Goal: Use online tool/utility: Utilize a website feature to perform a specific function

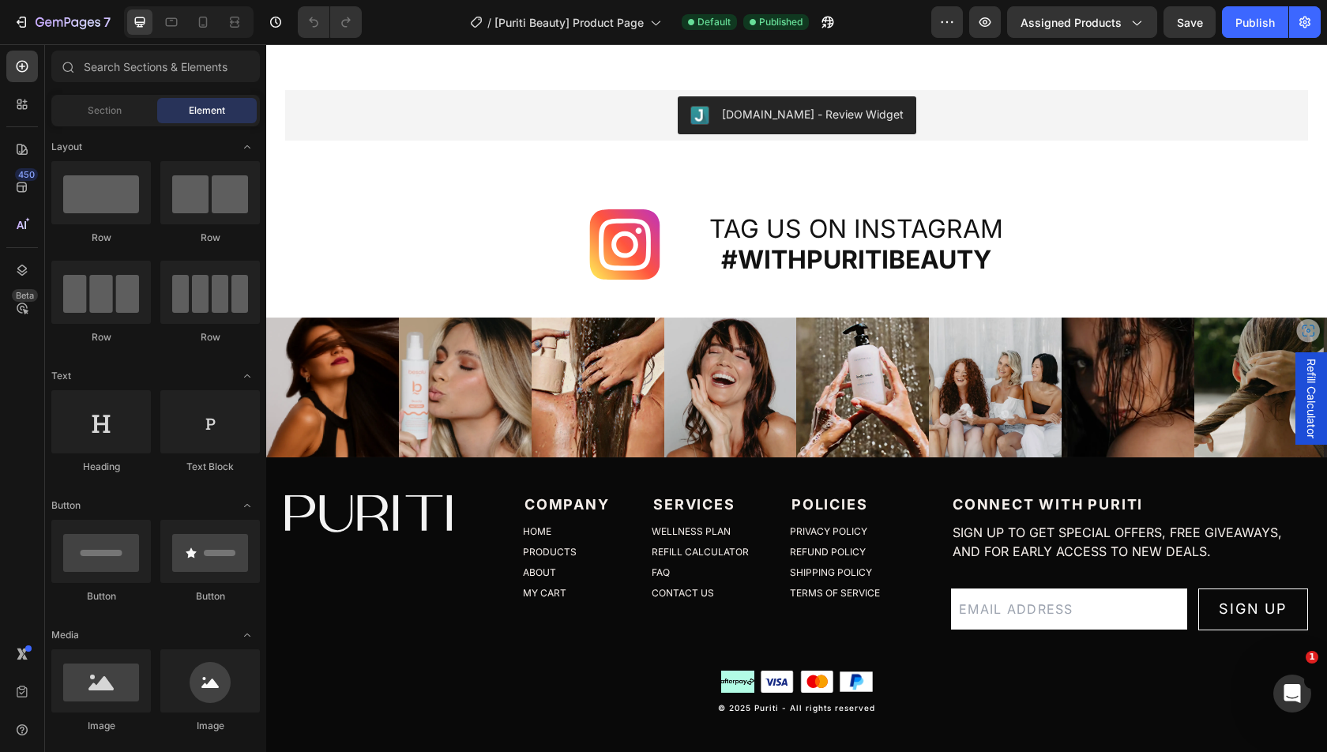
scroll to position [2503, 0]
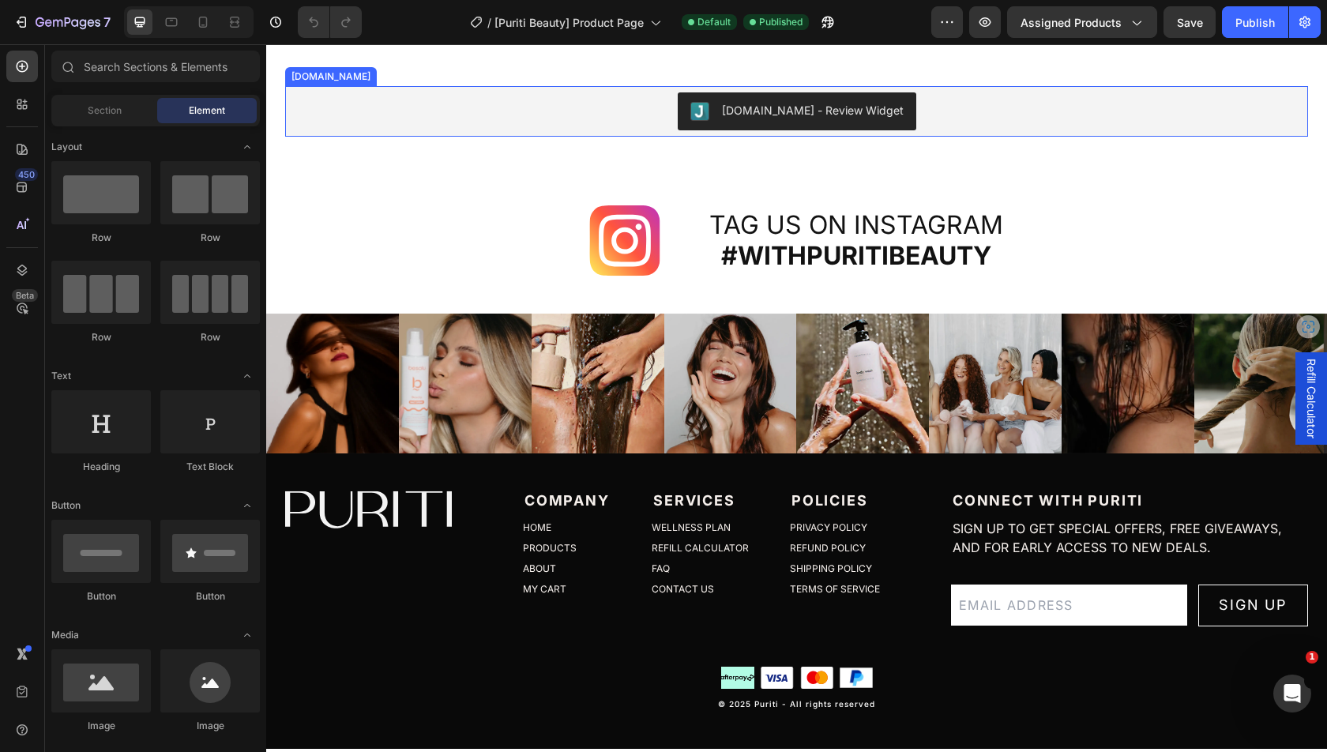
click at [595, 130] on div "[DOMAIN_NAME] - Review Widget" at bounding box center [796, 111] width 1010 height 38
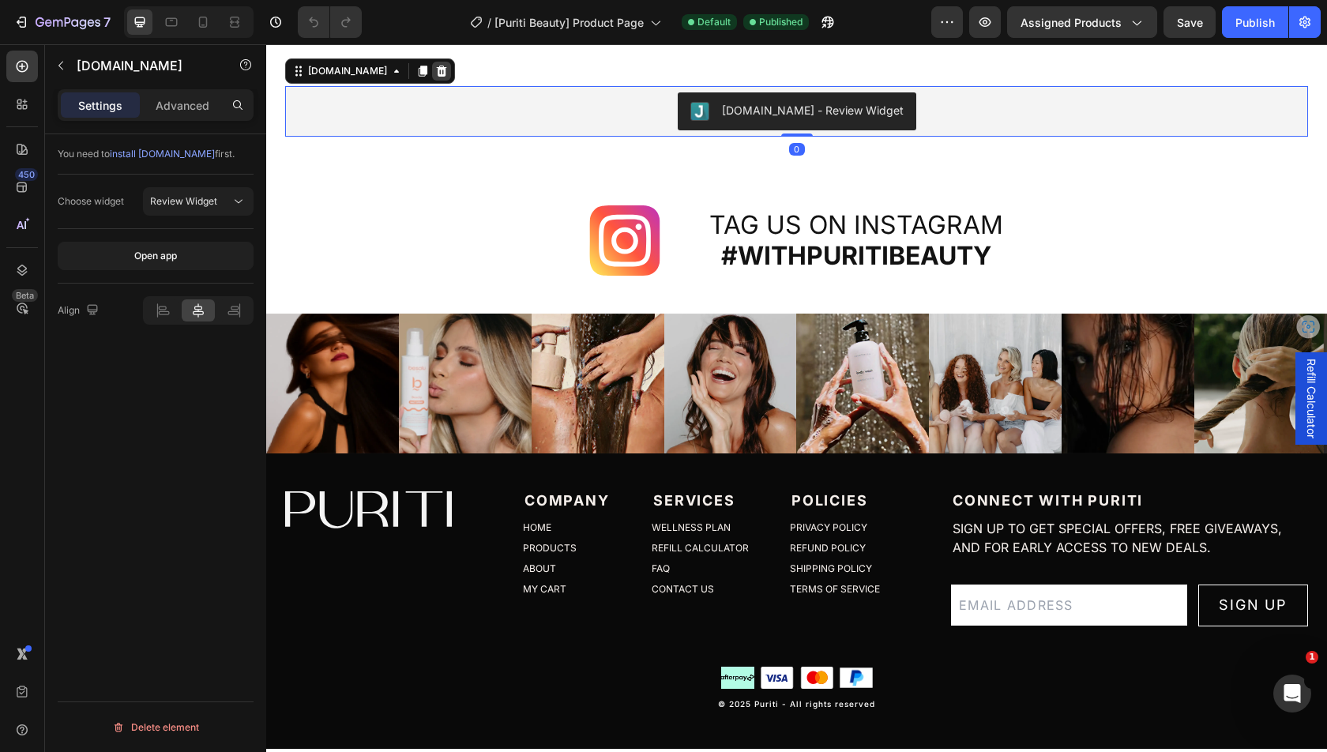
click at [437, 77] on icon at bounding box center [442, 71] width 10 height 11
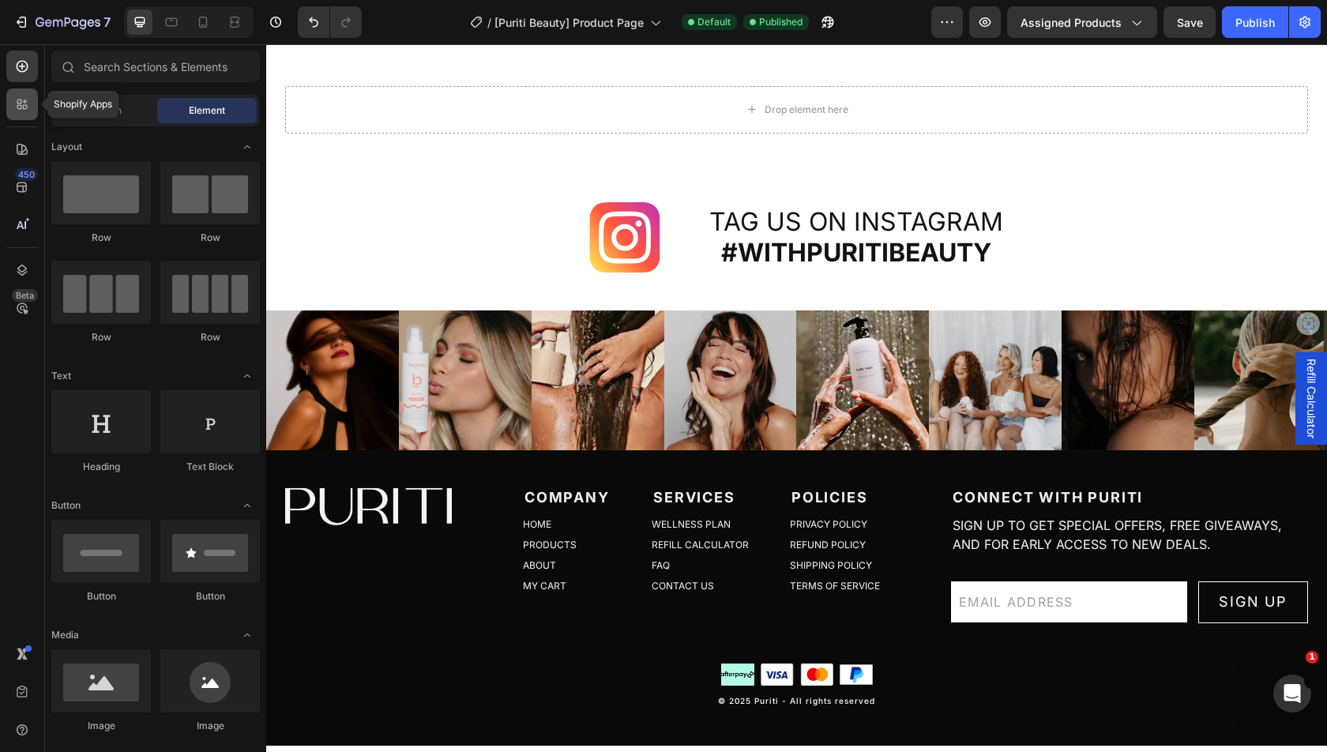
click at [28, 113] on div at bounding box center [22, 104] width 32 height 32
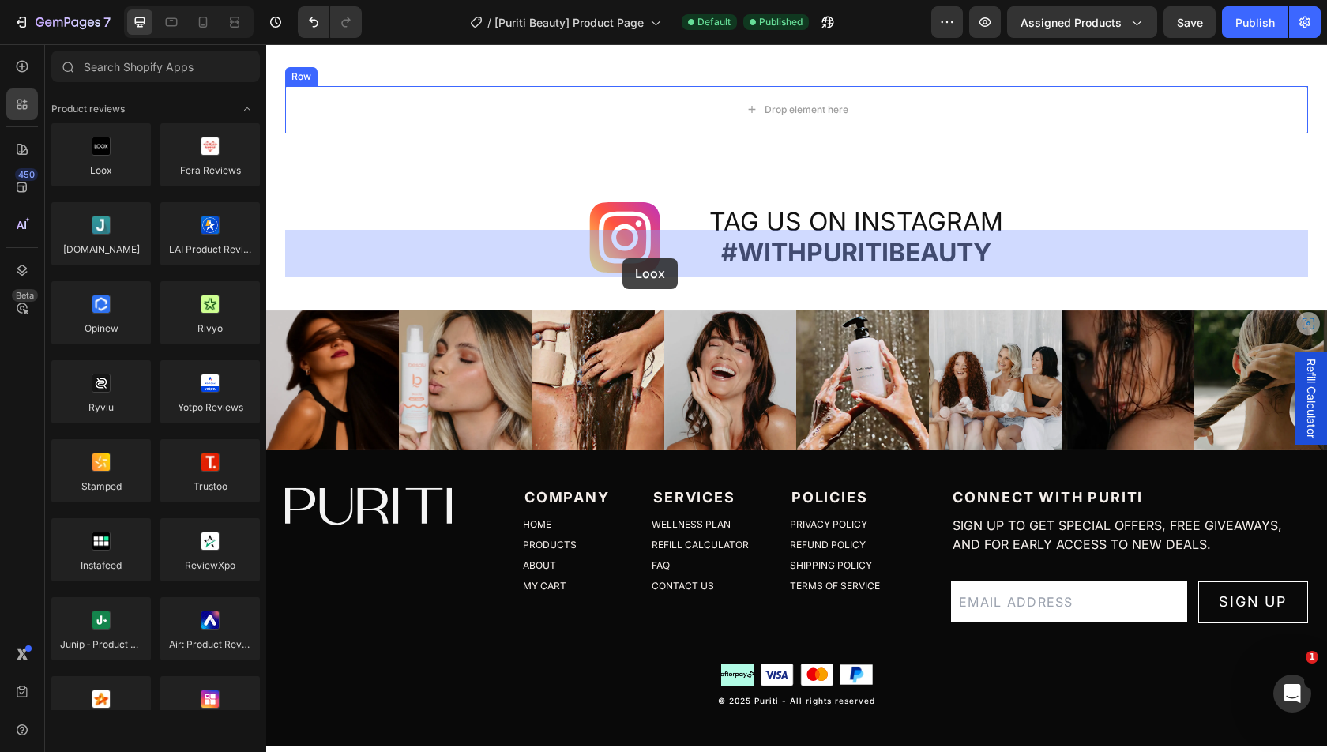
drag, startPoint x: 388, startPoint y: 208, endPoint x: 622, endPoint y: 258, distance: 239.1
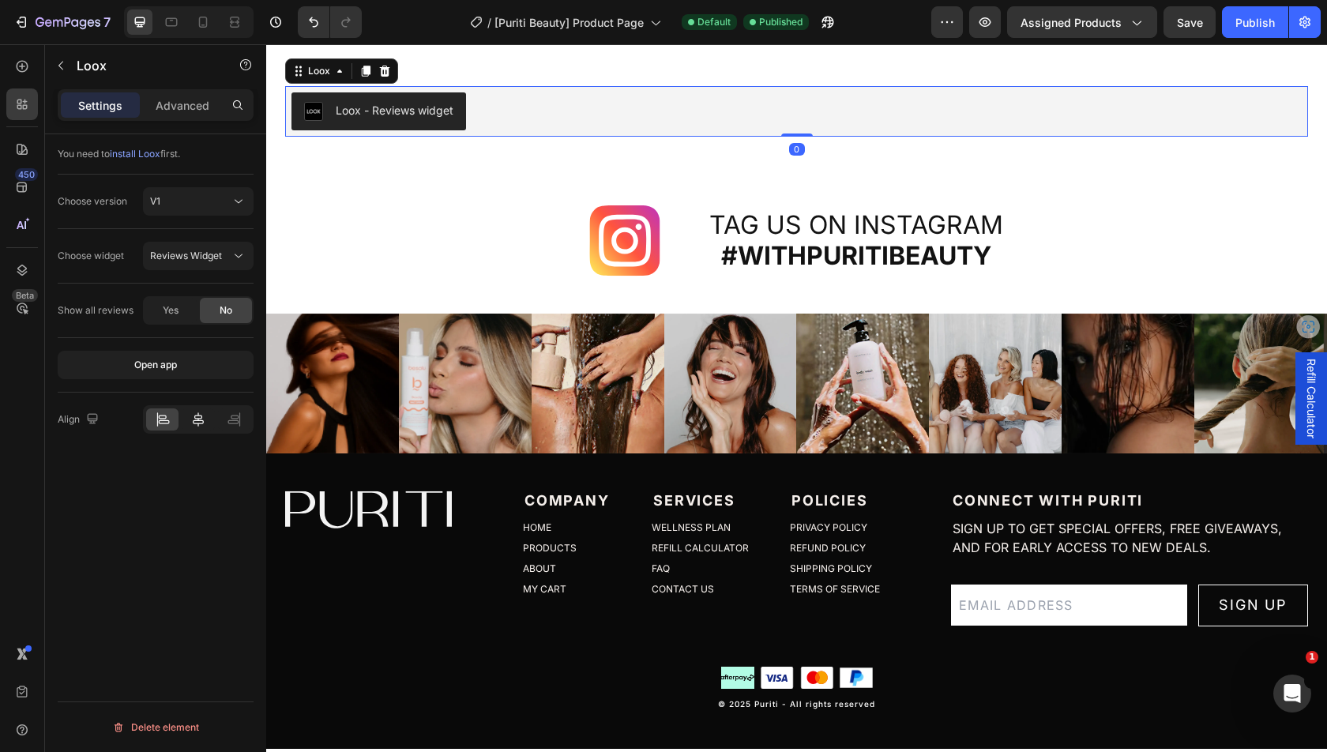
click at [198, 411] on icon at bounding box center [198, 419] width 16 height 16
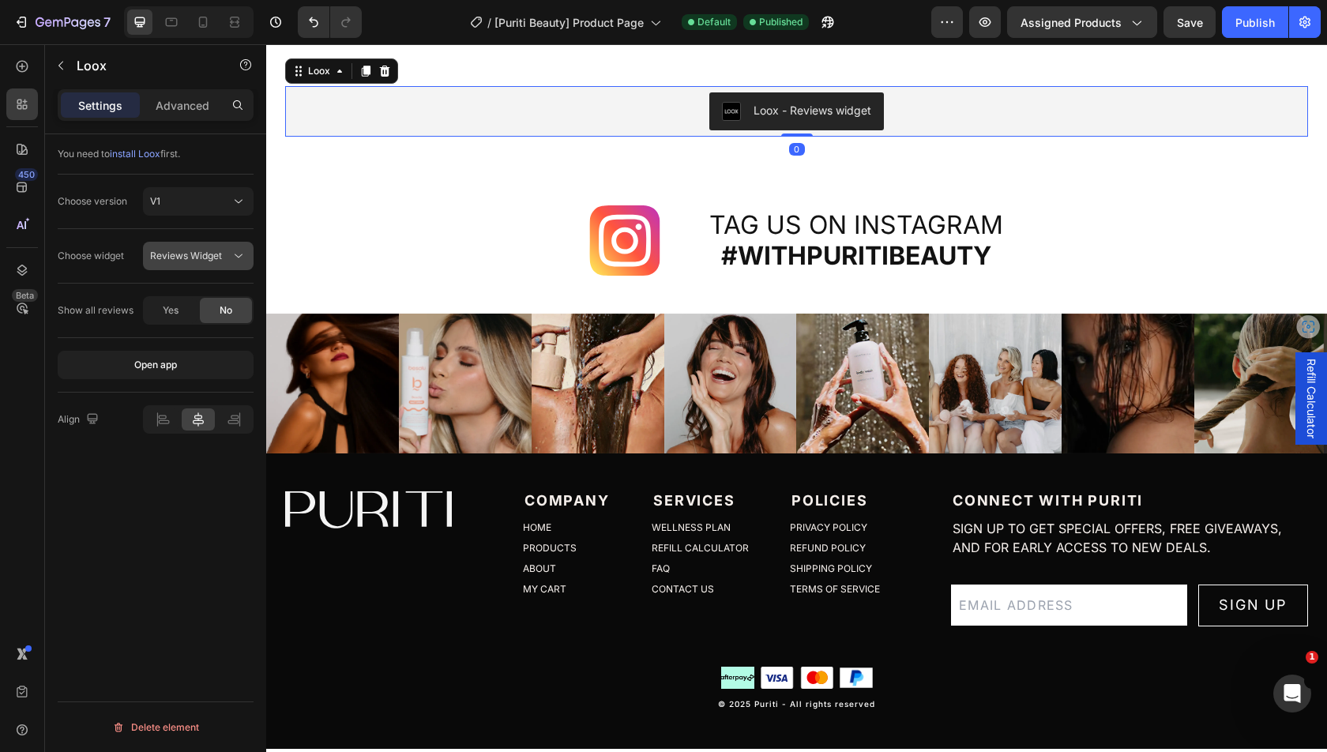
click at [193, 268] on button "Reviews Widget" at bounding box center [198, 256] width 111 height 28
click at [118, 238] on div "Choose widget Reviews Widget" at bounding box center [156, 256] width 196 height 54
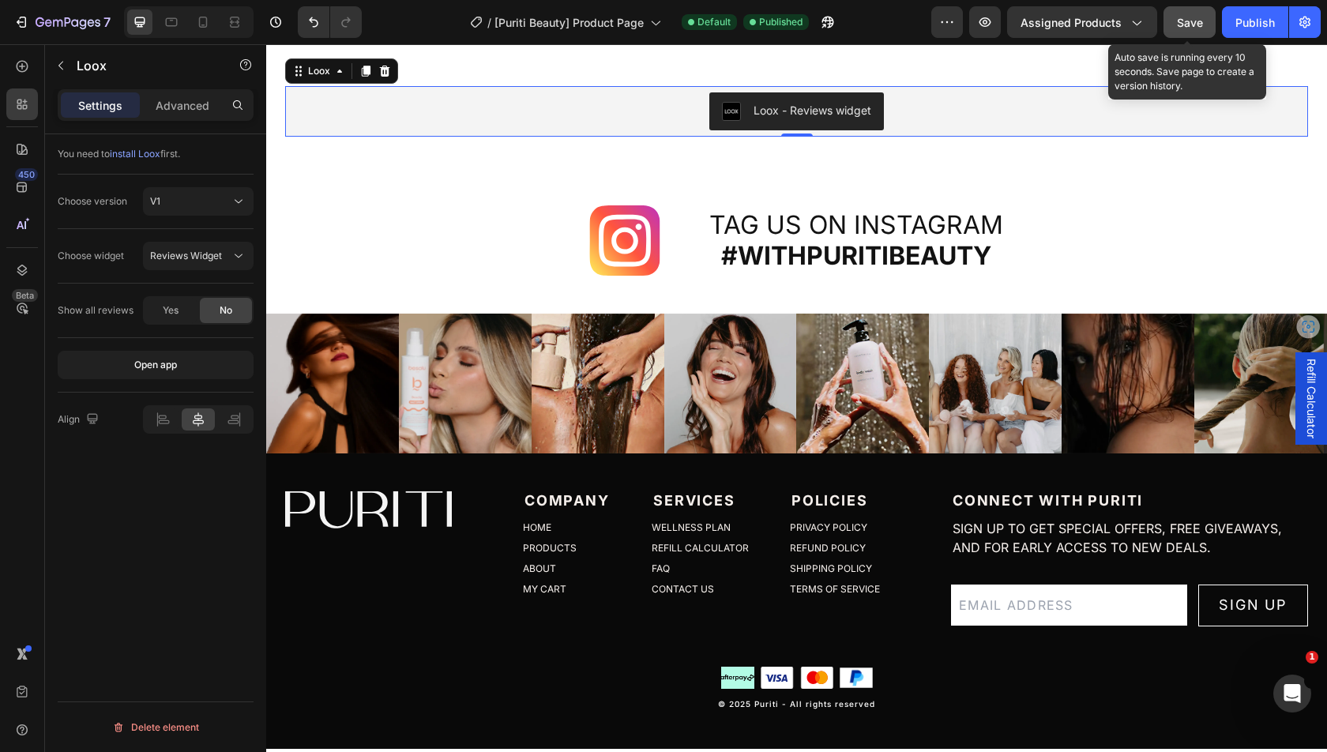
click at [1190, 32] on button "Save" at bounding box center [1189, 22] width 52 height 32
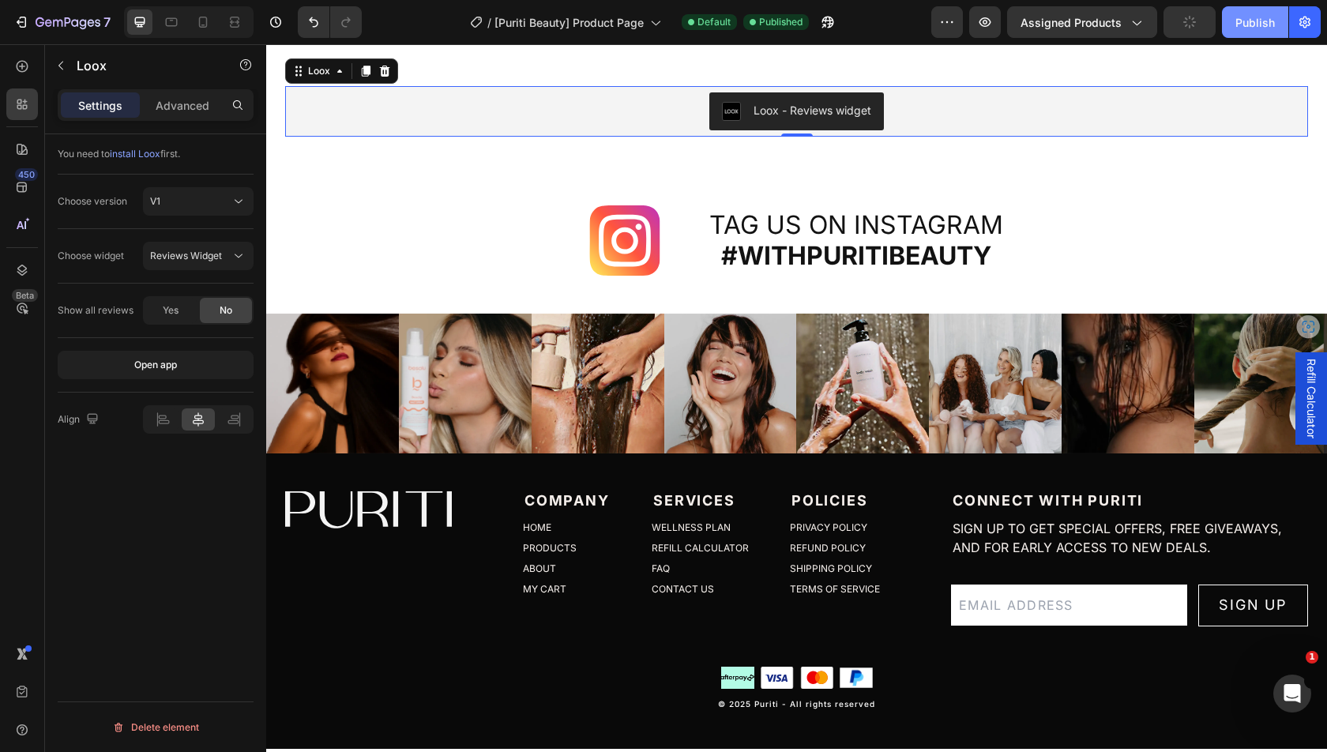
click at [1255, 27] on div "Publish" at bounding box center [1254, 22] width 39 height 17
click at [985, 26] on icon "button" at bounding box center [985, 22] width 16 height 16
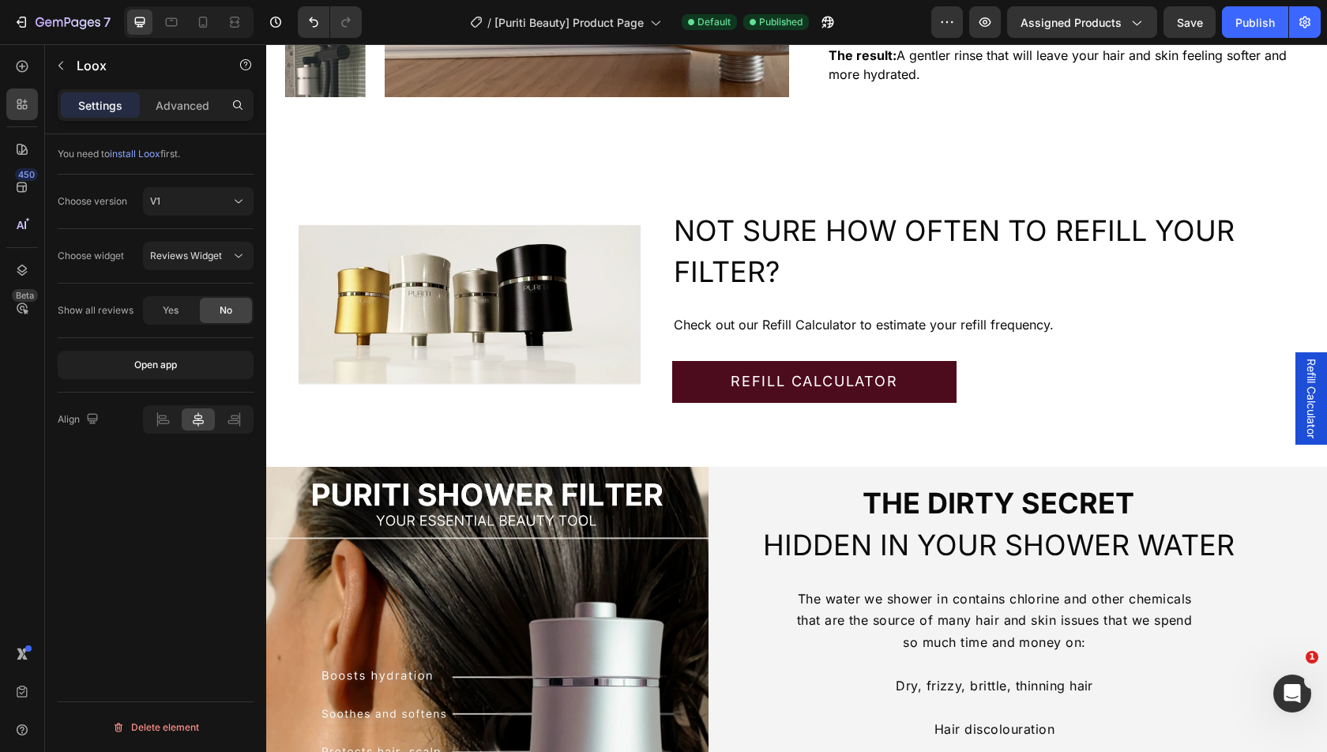
scroll to position [0, 0]
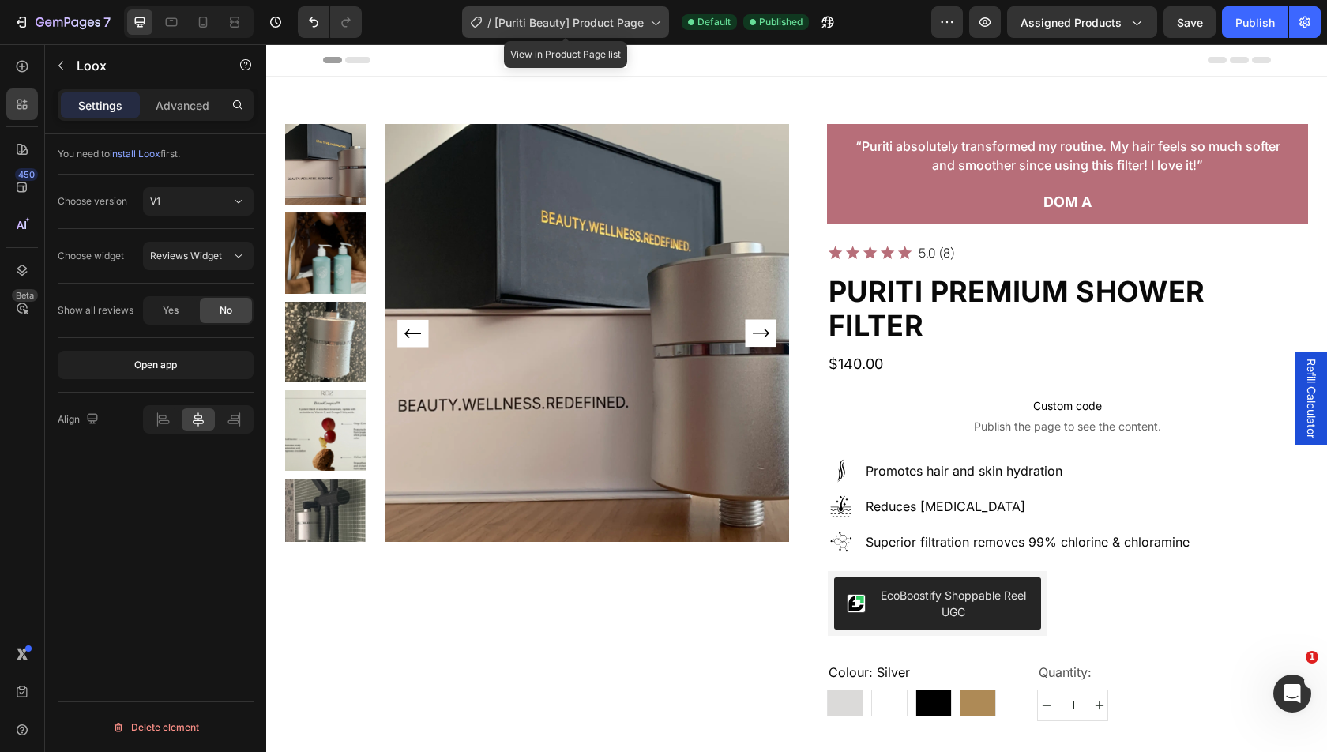
click at [534, 20] on span "[Puriti Beauty] Product Page" at bounding box center [568, 22] width 149 height 17
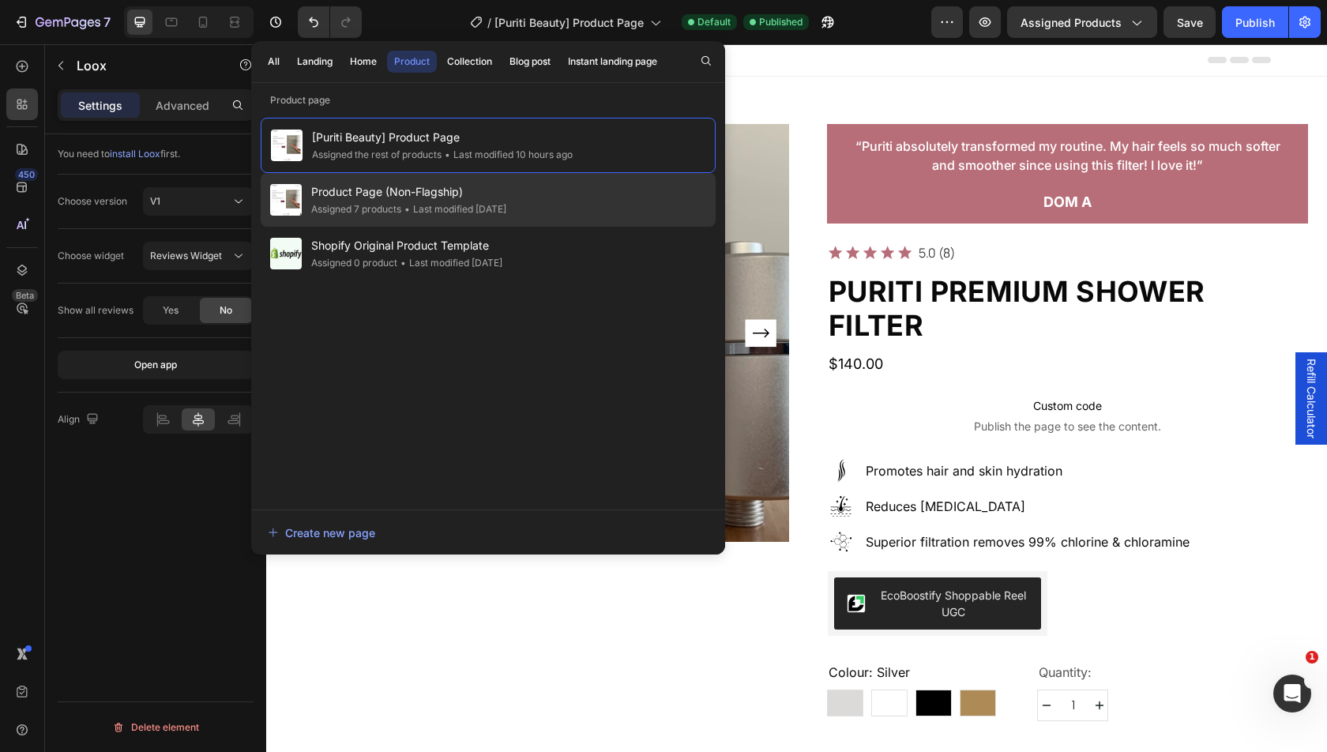
click at [430, 192] on span "Product Page (Non-Flagship)" at bounding box center [408, 191] width 195 height 19
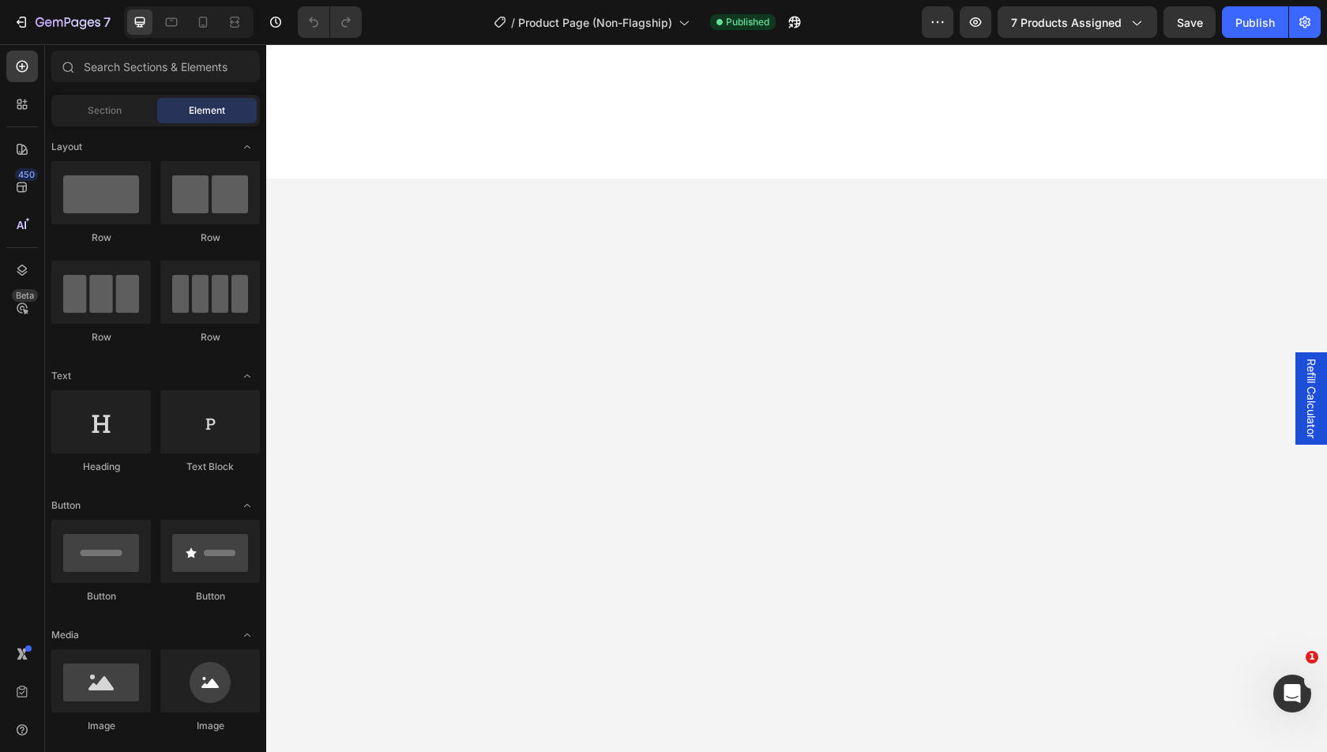
scroll to position [1334, 0]
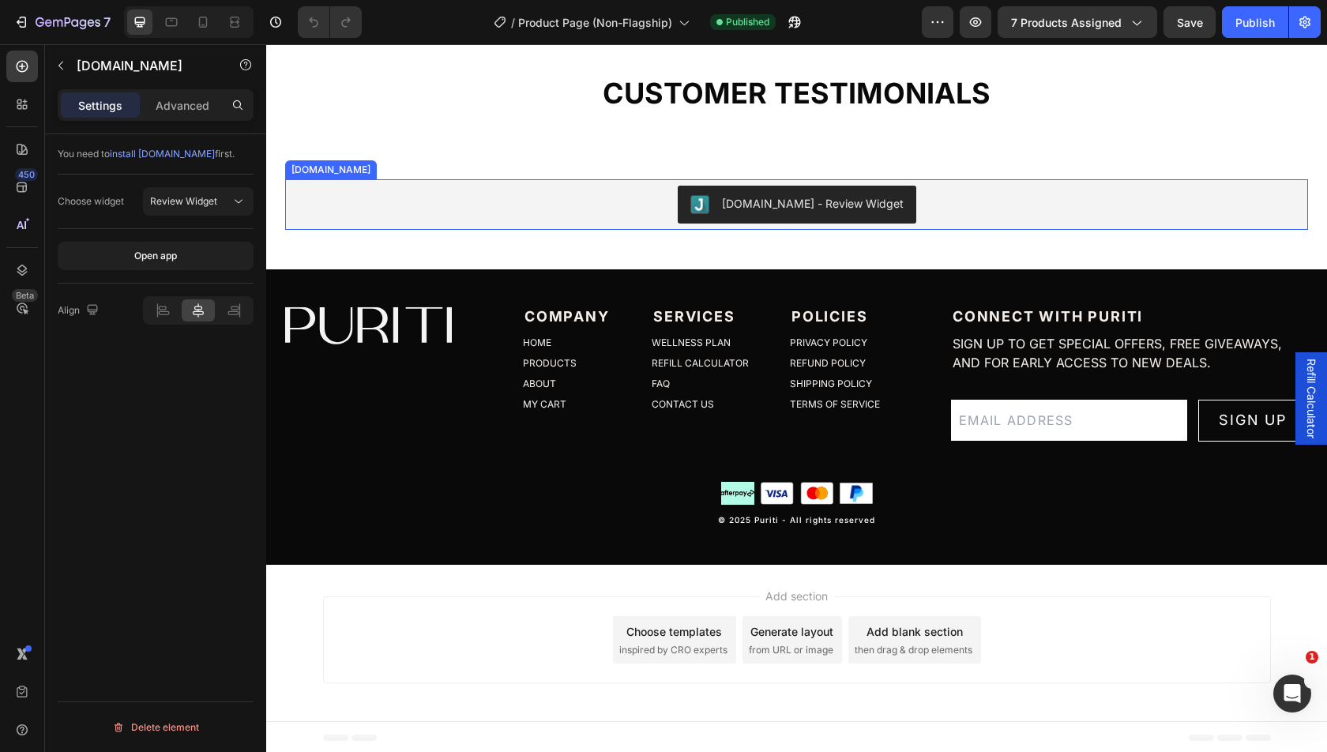
click at [635, 197] on div "[DOMAIN_NAME] - Review Widget" at bounding box center [796, 205] width 1010 height 38
click at [435, 167] on icon at bounding box center [441, 164] width 13 height 13
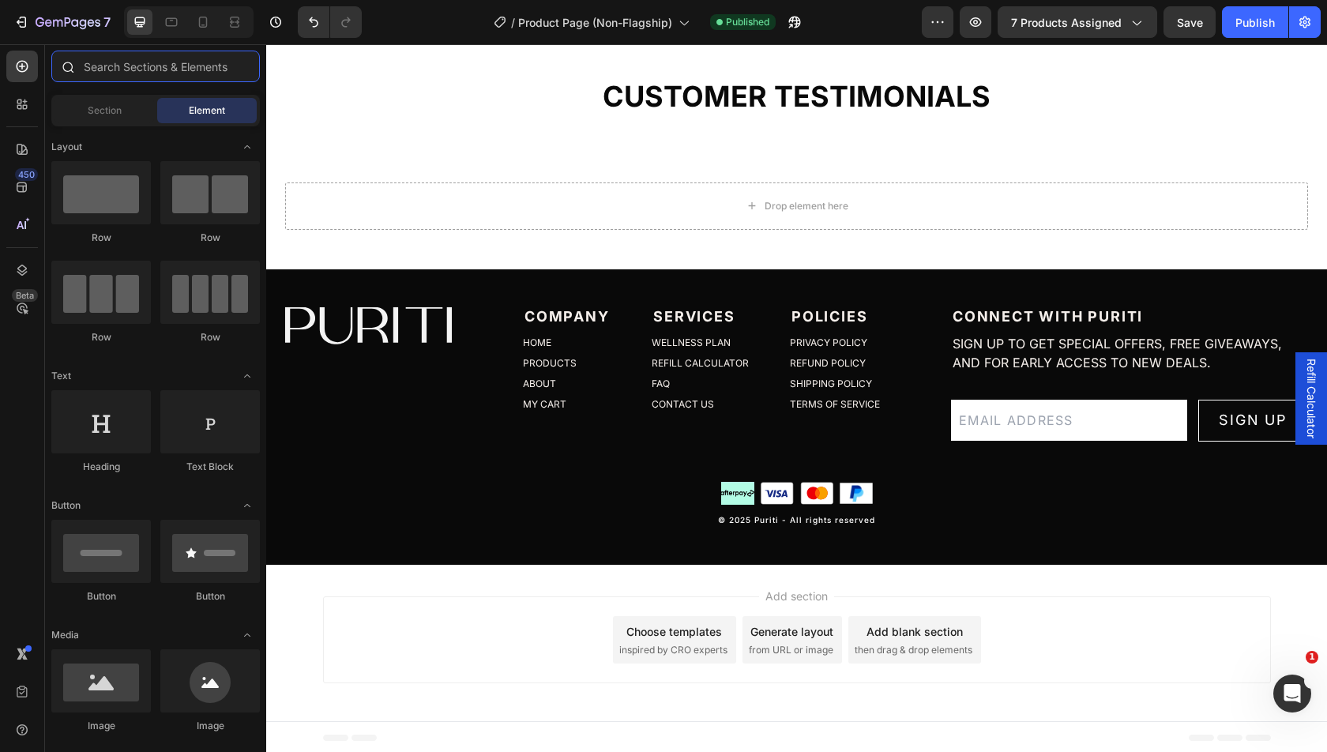
click at [119, 76] on input "text" at bounding box center [155, 67] width 208 height 32
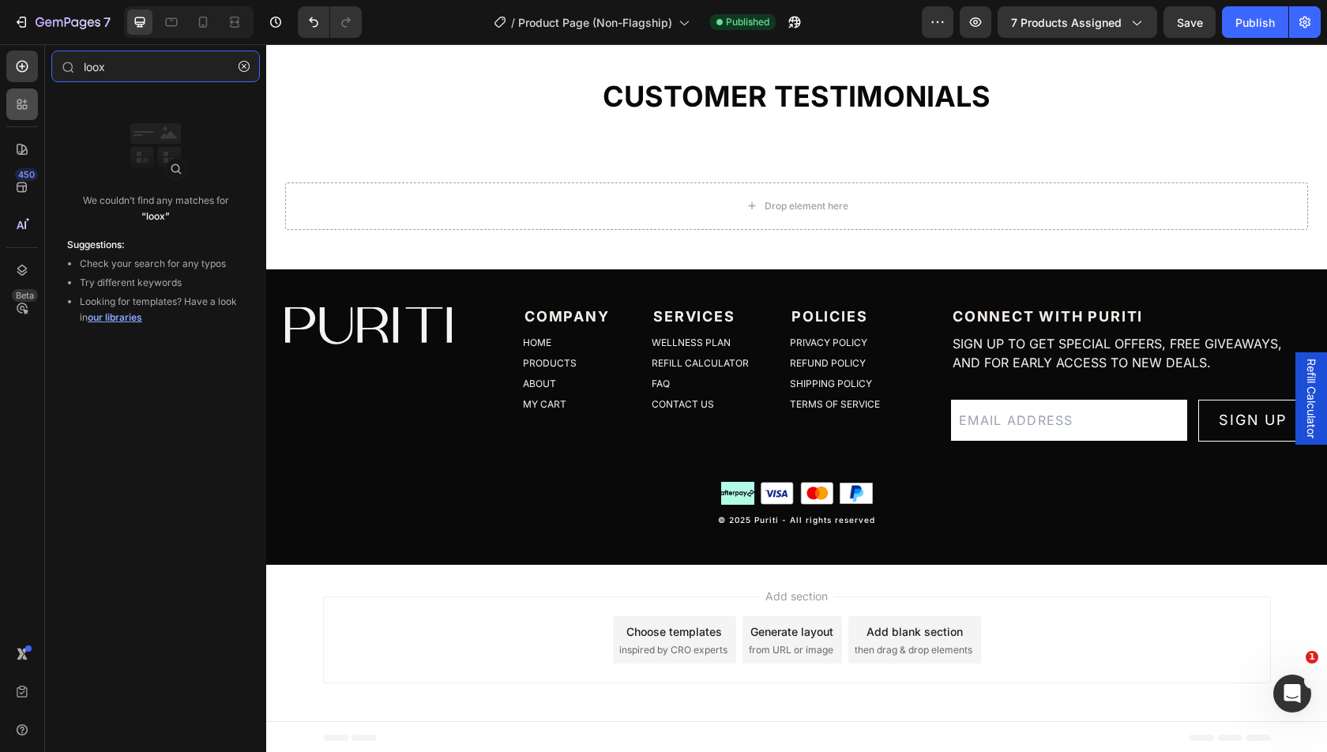
type input "loox"
click at [16, 110] on icon at bounding box center [22, 104] width 16 height 16
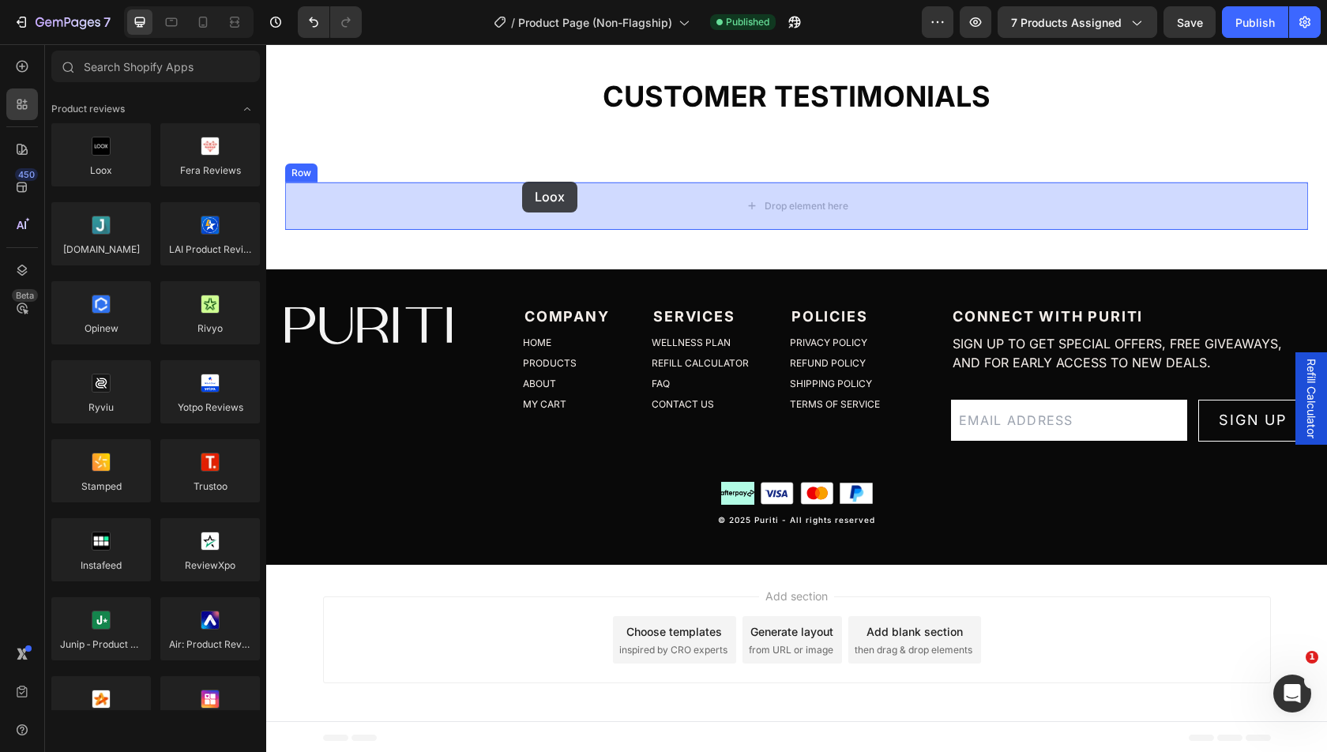
drag, startPoint x: 398, startPoint y: 196, endPoint x: 520, endPoint y: 180, distance: 123.4
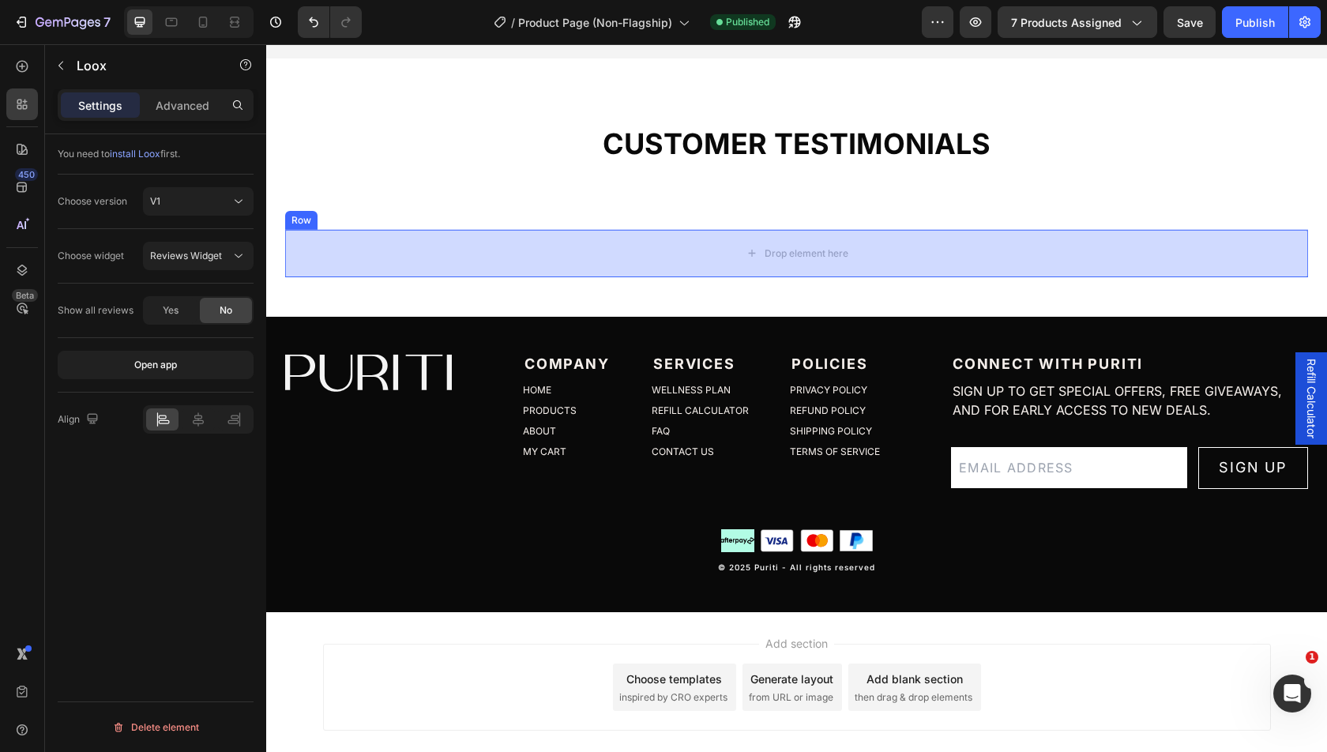
scroll to position [1334, 0]
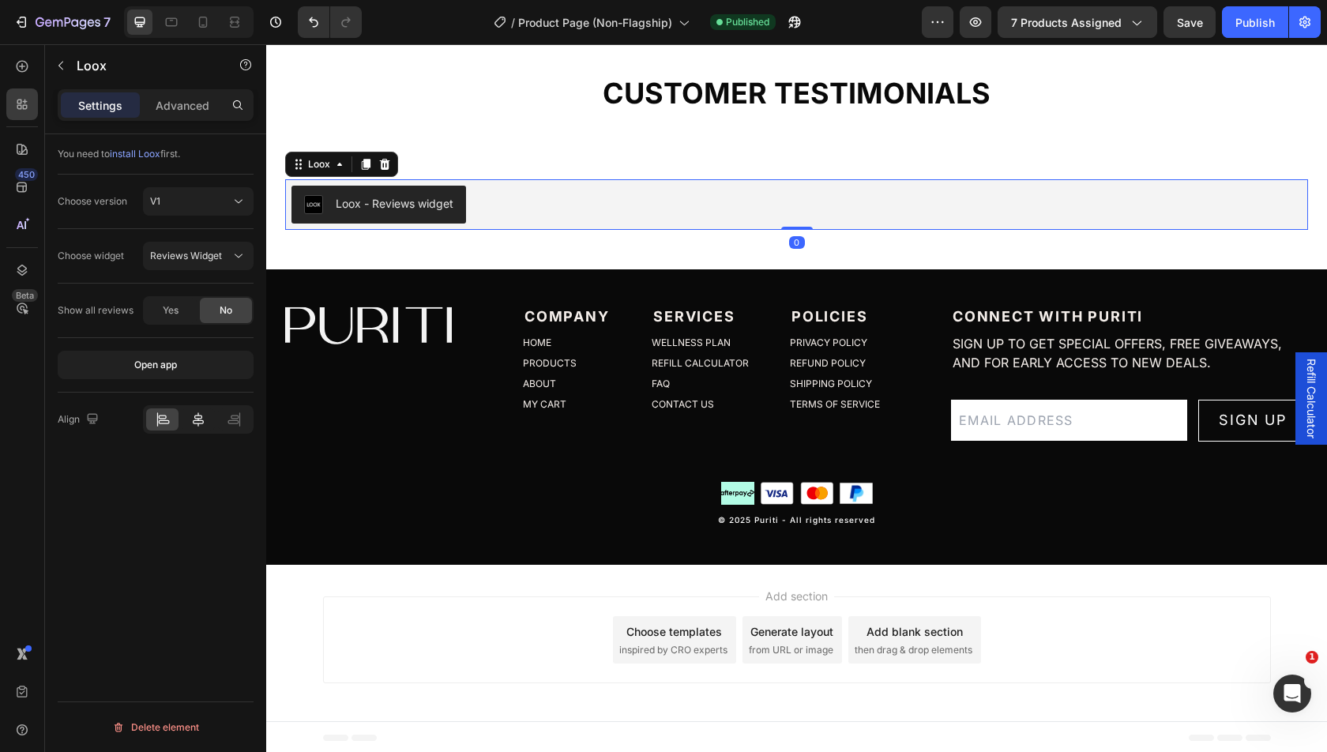
click at [199, 425] on div at bounding box center [198, 419] width 32 height 22
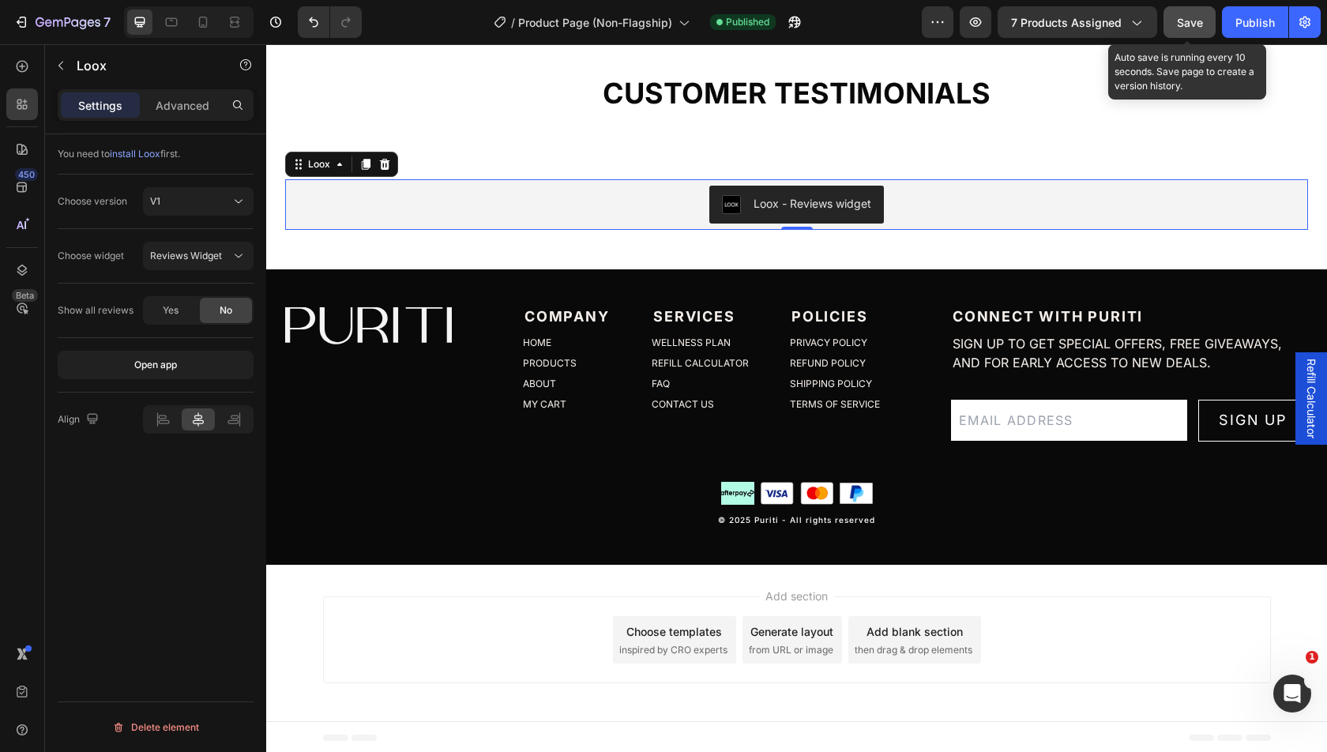
click at [1192, 32] on button "Save" at bounding box center [1189, 22] width 52 height 32
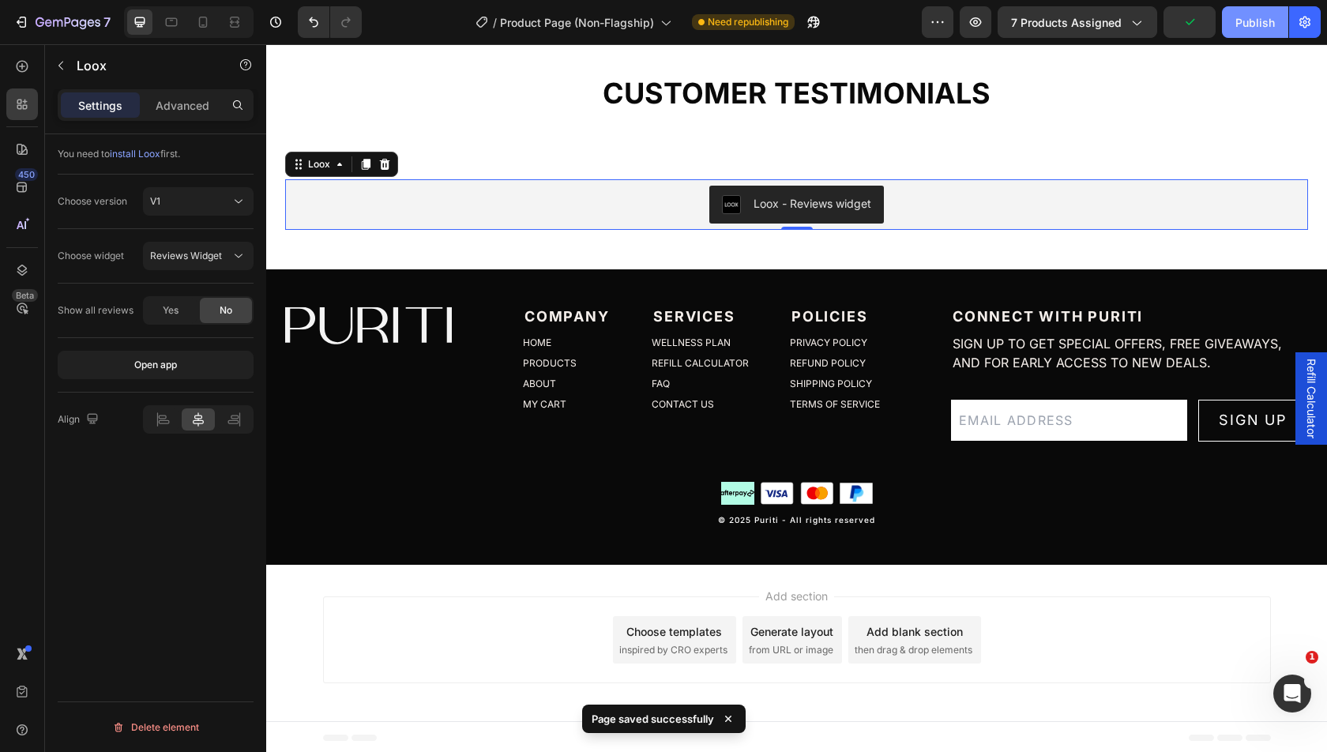
click at [1269, 17] on div "Publish" at bounding box center [1254, 22] width 39 height 17
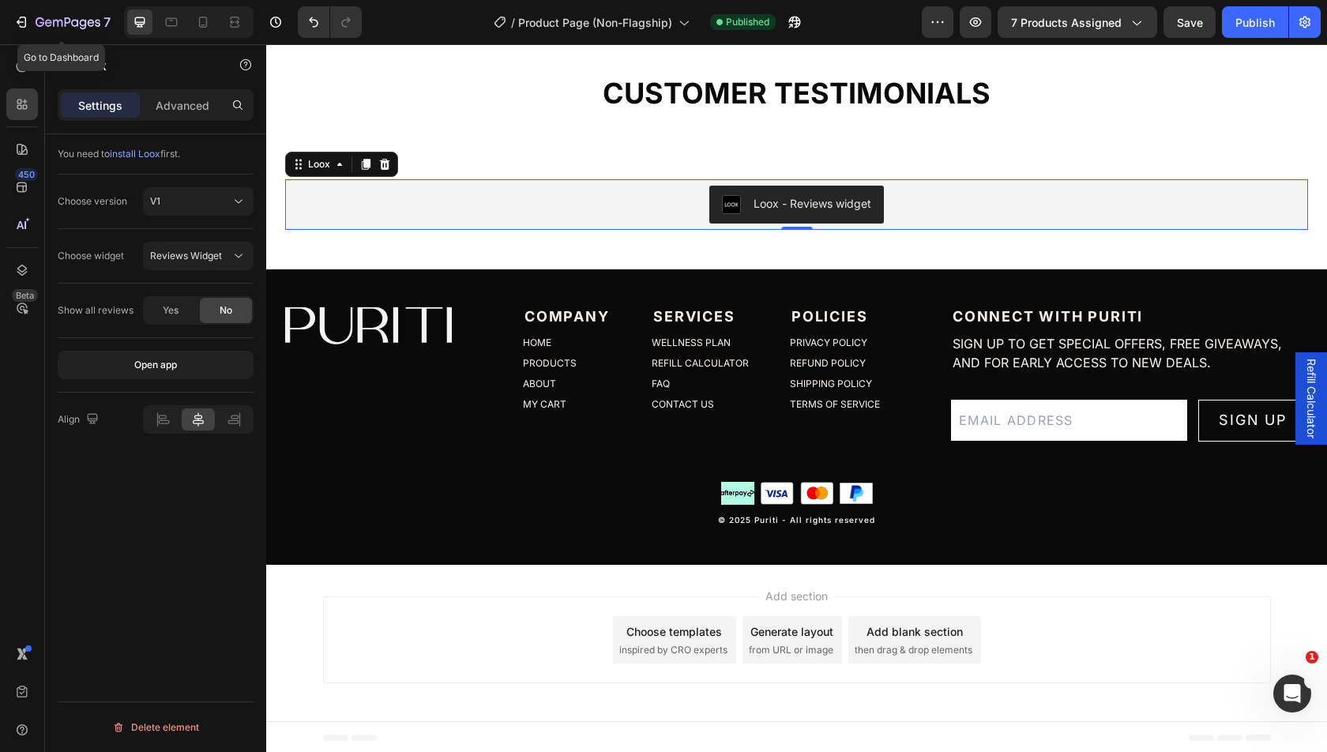
click at [70, 35] on button "7" at bounding box center [61, 22] width 111 height 32
